Goal: Find specific fact: Find specific fact

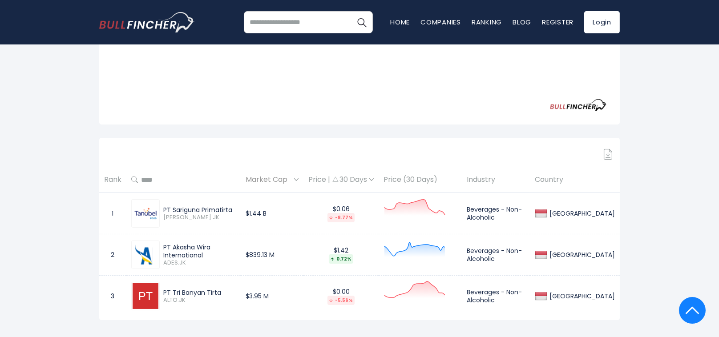
scroll to position [296, 0]
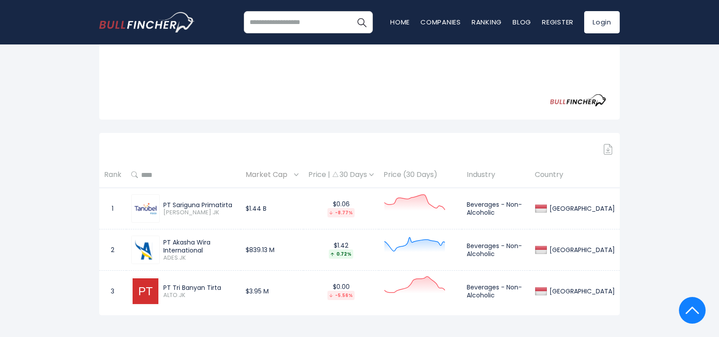
drag, startPoint x: 235, startPoint y: 205, endPoint x: 165, endPoint y: 206, distance: 70.3
click at [165, 206] on div "PT Sariguna Primatirta" at bounding box center [199, 205] width 73 height 8
copy div "T Sariguna Primatirta"
drag, startPoint x: 209, startPoint y: 250, endPoint x: 161, endPoint y: 242, distance: 48.1
click at [161, 242] on div "PT Akasha Wira International ADES.JK" at bounding box center [198, 250] width 76 height 24
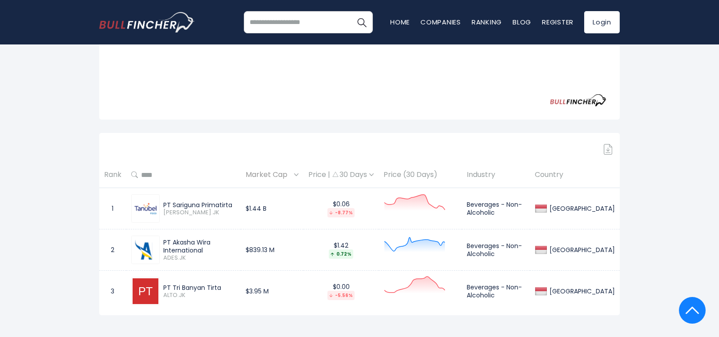
copy div "PT Akasha Wira International"
drag, startPoint x: 223, startPoint y: 283, endPoint x: 162, endPoint y: 282, distance: 61.0
click at [162, 282] on div "PT Tri Banyan Tirta ALTO.JK" at bounding box center [183, 291] width 105 height 28
copy div "PT Tri Banyan Tirta"
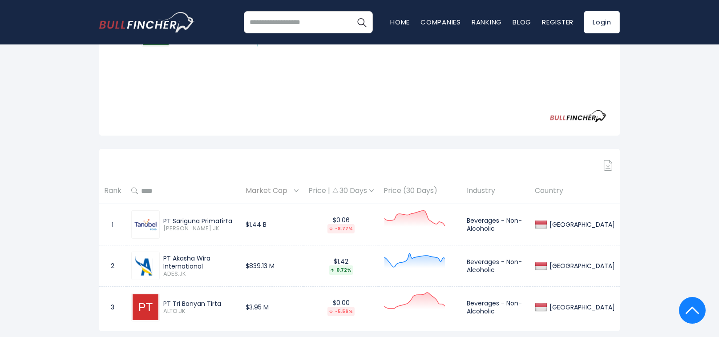
scroll to position [148, 0]
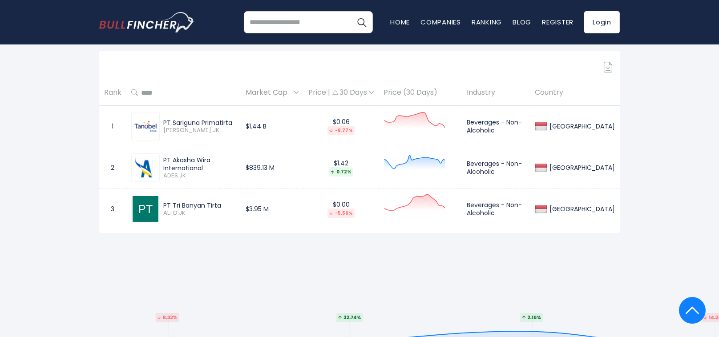
scroll to position [444, 0]
